Goal: Information Seeking & Learning: Learn about a topic

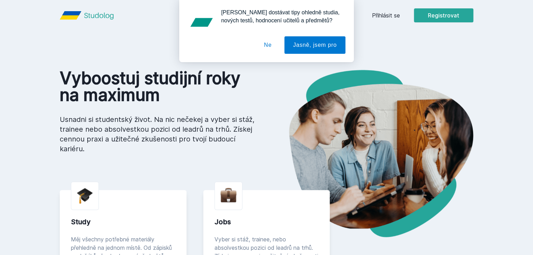
click at [271, 42] on button "Ne" at bounding box center [267, 44] width 25 height 17
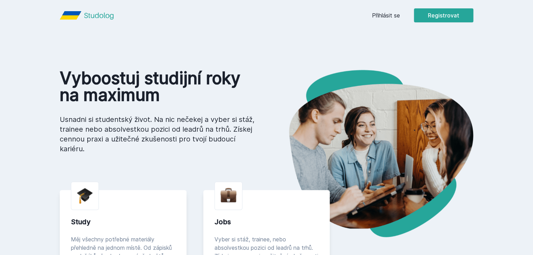
click at [400, 13] on link "Přihlásit se" at bounding box center [386, 15] width 28 height 8
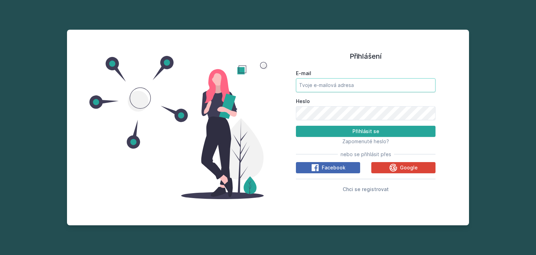
type input "[EMAIL_ADDRESS][DOMAIN_NAME]"
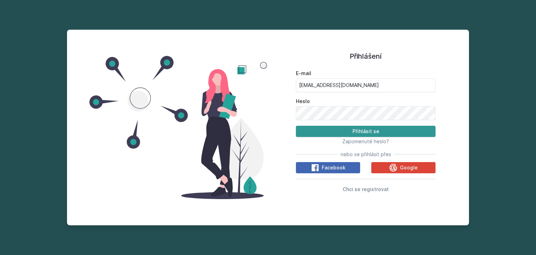
click at [344, 135] on button "Přihlásit se" at bounding box center [366, 131] width 140 height 11
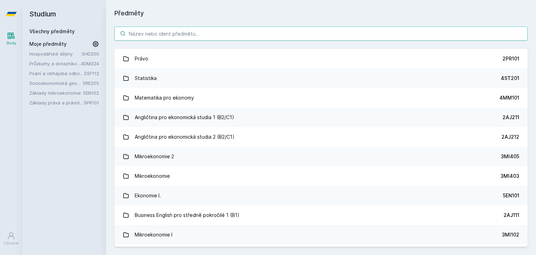
click at [182, 30] on input "search" at bounding box center [321, 34] width 413 height 14
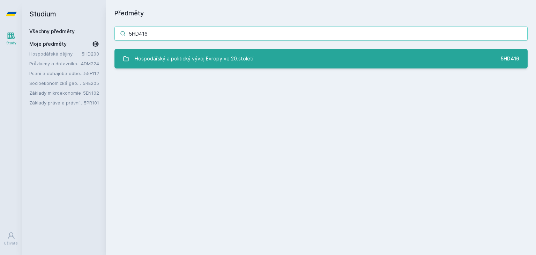
type input "5HD416"
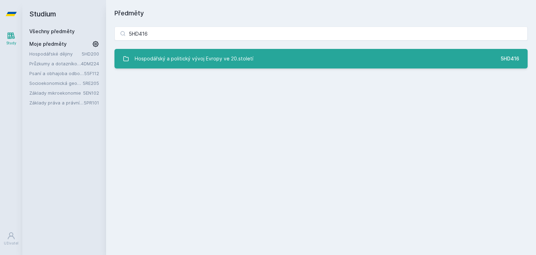
click at [222, 61] on div "Hospodářský a politický vývoj Evropy ve 20.století" at bounding box center [194, 59] width 119 height 14
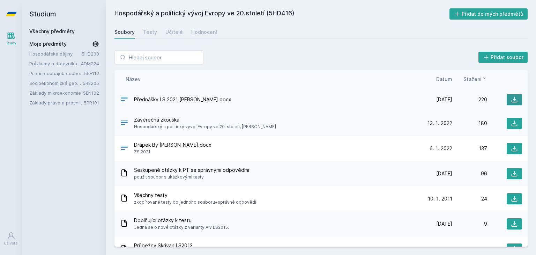
click at [512, 98] on icon at bounding box center [515, 100] width 6 height 6
